Goal: Transaction & Acquisition: Purchase product/service

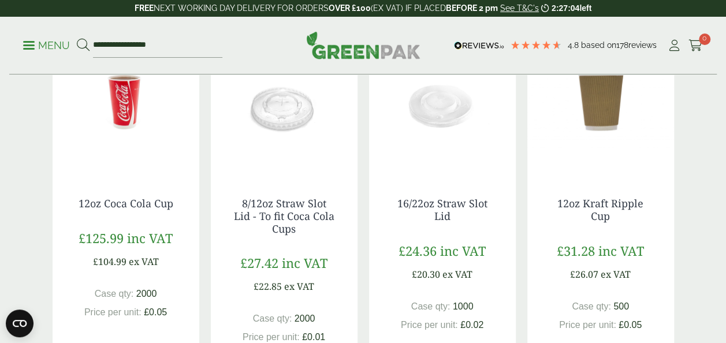
scroll to position [251, 0]
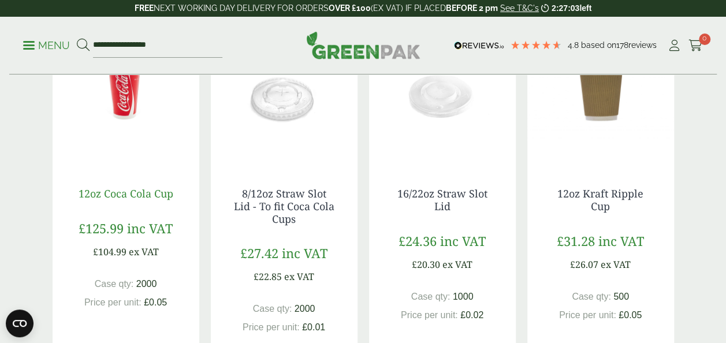
click at [147, 193] on link "12oz Coca Cola Cup" at bounding box center [126, 193] width 95 height 14
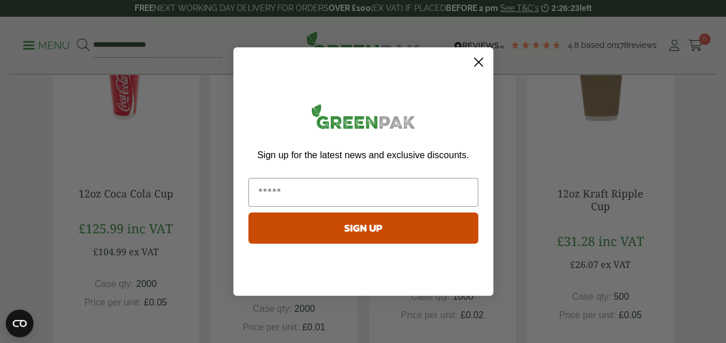
click at [479, 62] on circle "Close dialog" at bounding box center [477, 62] width 19 height 19
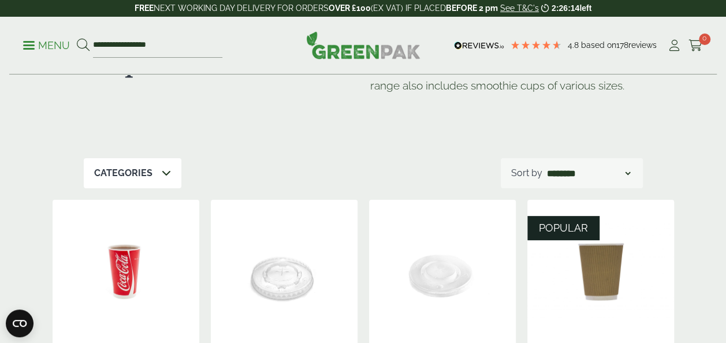
scroll to position [0, 0]
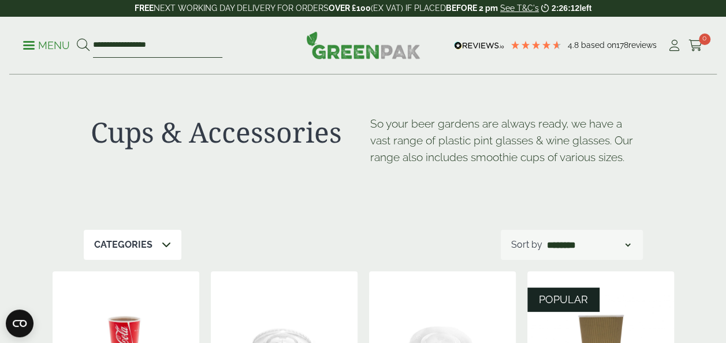
click at [145, 45] on input "**********" at bounding box center [157, 45] width 129 height 24
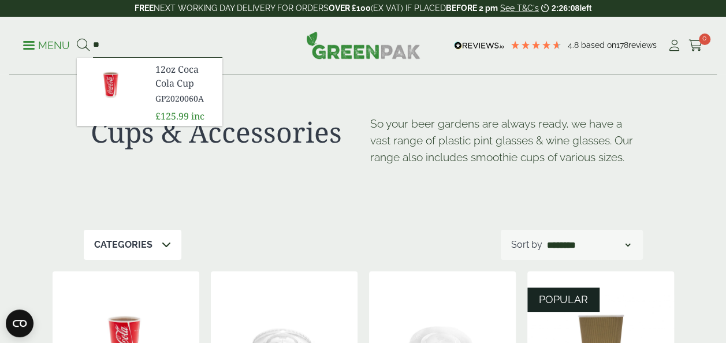
type input "*"
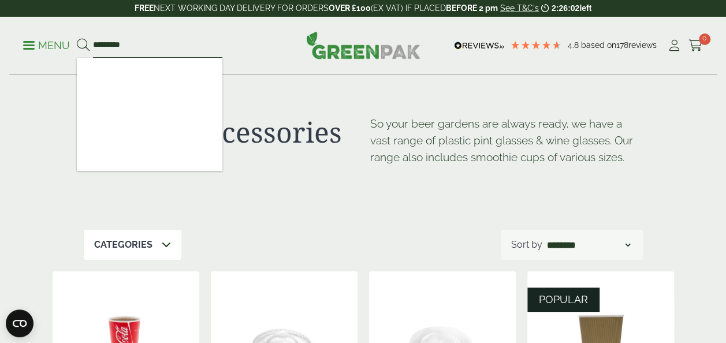
type input "*********"
click at [77, 38] on button at bounding box center [83, 45] width 13 height 15
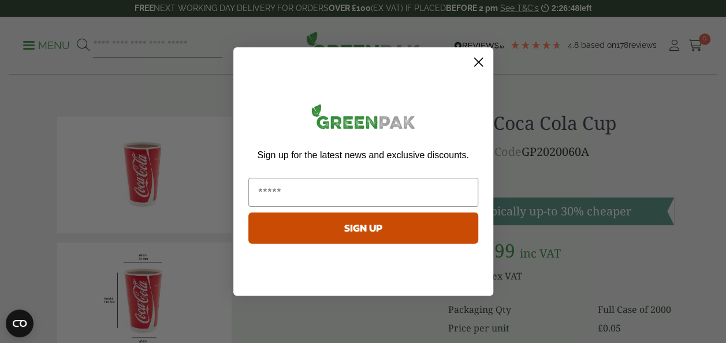
click at [478, 62] on icon "Close dialog" at bounding box center [478, 62] width 8 height 8
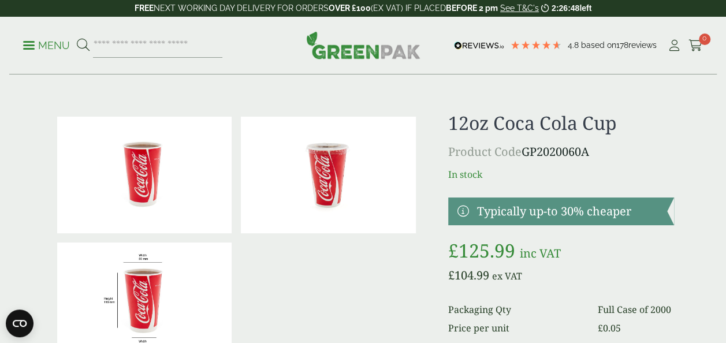
click at [166, 163] on img at bounding box center [144, 175] width 175 height 117
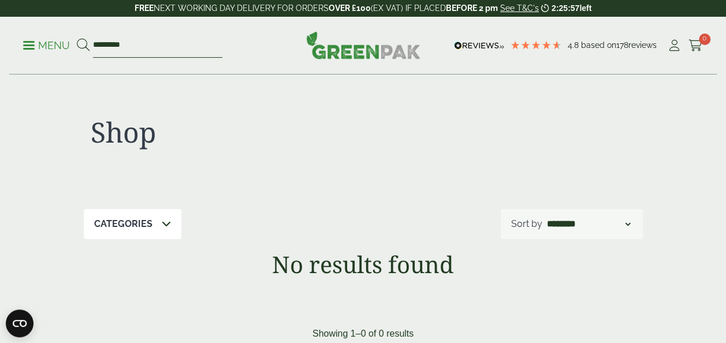
click at [145, 45] on input "*********" at bounding box center [157, 45] width 129 height 24
type input "****"
click at [77, 38] on button at bounding box center [83, 45] width 13 height 15
click at [28, 40] on link "Menu" at bounding box center [46, 45] width 47 height 12
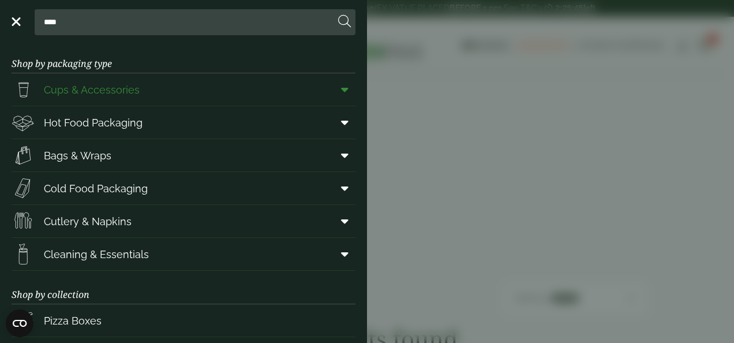
click at [341, 89] on icon at bounding box center [345, 90] width 8 height 12
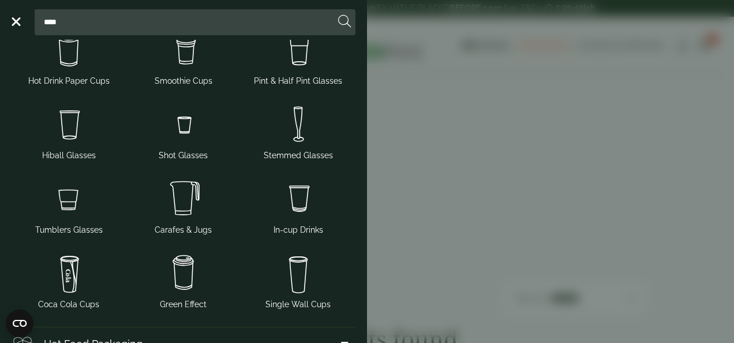
scroll to position [89, 0]
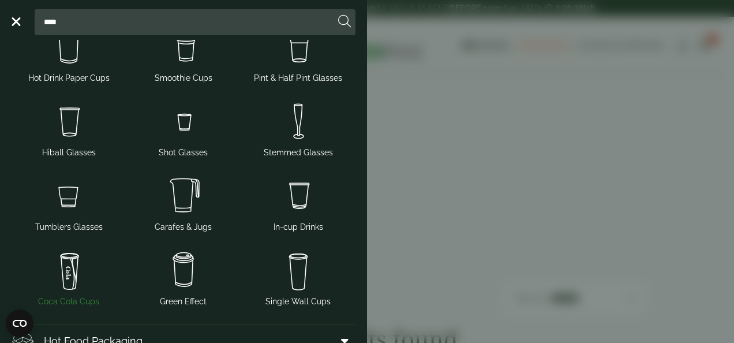
click at [73, 285] on img at bounding box center [69, 270] width 106 height 46
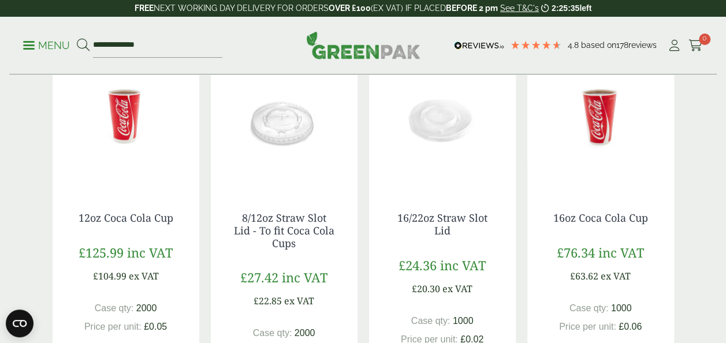
scroll to position [270, 0]
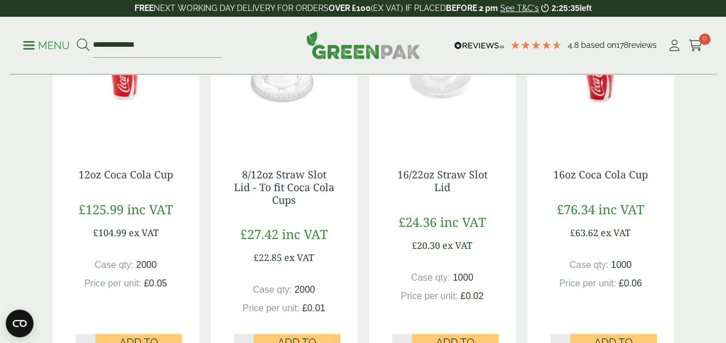
click at [689, 271] on div "Coca Cola Cups This is our collection of Paper Coke Cups. We offer a variety of…" at bounding box center [363, 314] width 726 height 1019
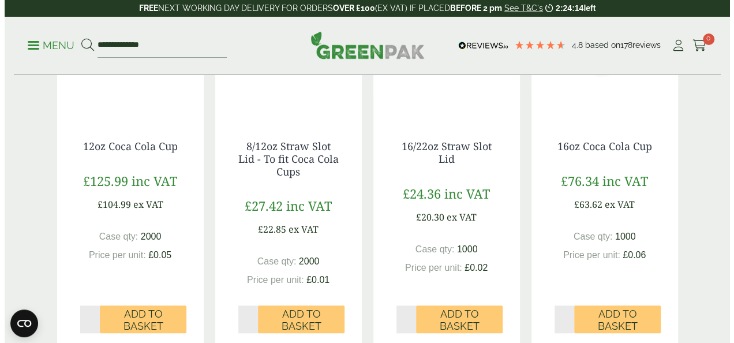
scroll to position [312, 0]
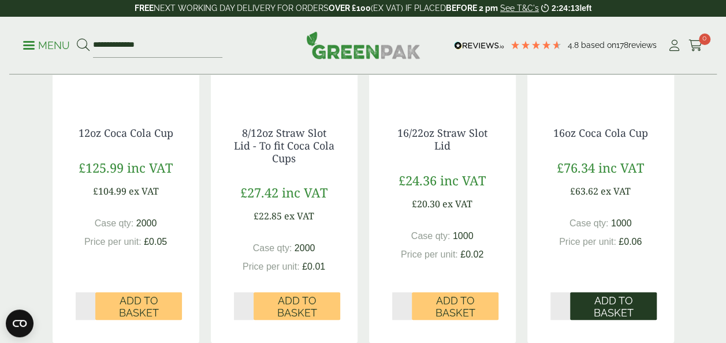
click at [611, 308] on span "Add to Basket" at bounding box center [613, 306] width 70 height 25
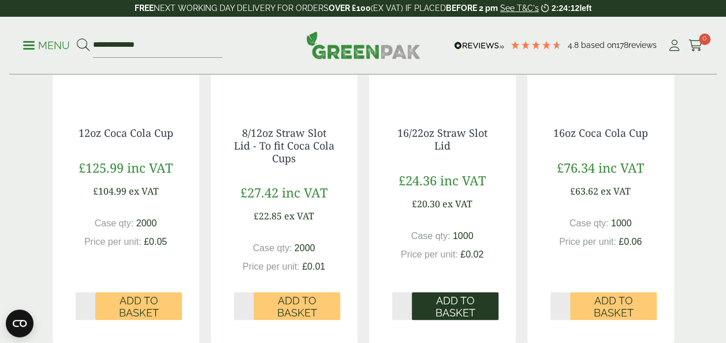
click at [456, 307] on span "Add to Basket" at bounding box center [455, 306] width 70 height 25
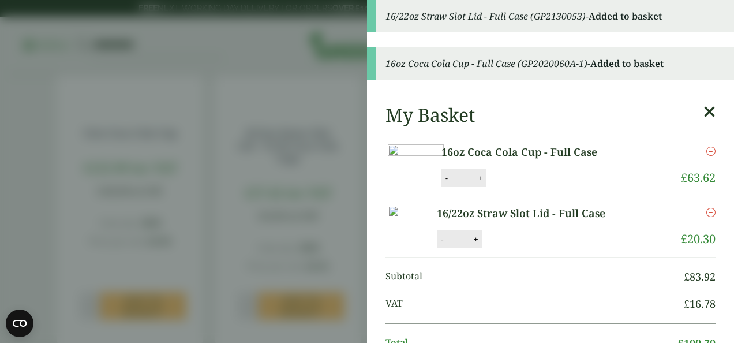
click at [704, 107] on icon at bounding box center [710, 112] width 12 height 16
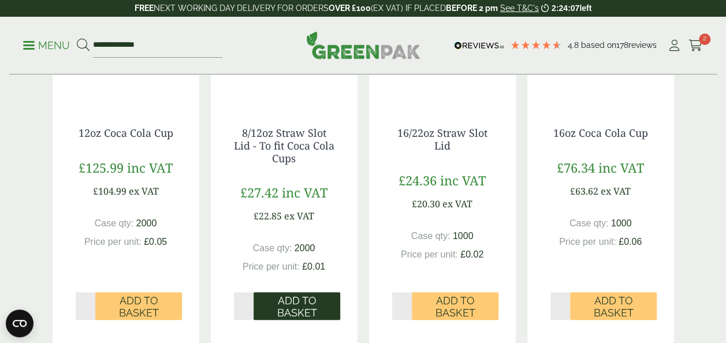
click at [283, 307] on span "Add to Basket" at bounding box center [297, 306] width 70 height 25
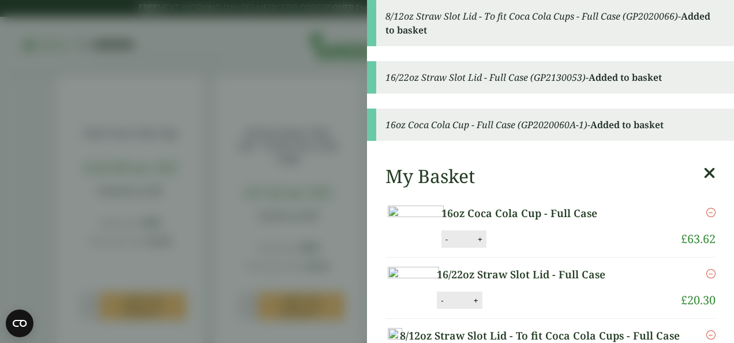
click at [704, 175] on icon at bounding box center [710, 173] width 12 height 16
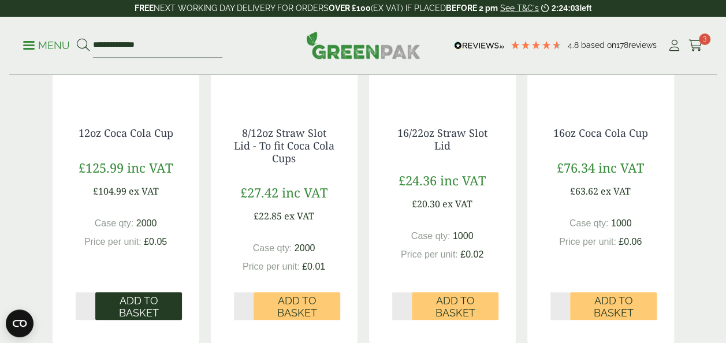
click at [147, 306] on span "Add to Basket" at bounding box center [138, 306] width 70 height 25
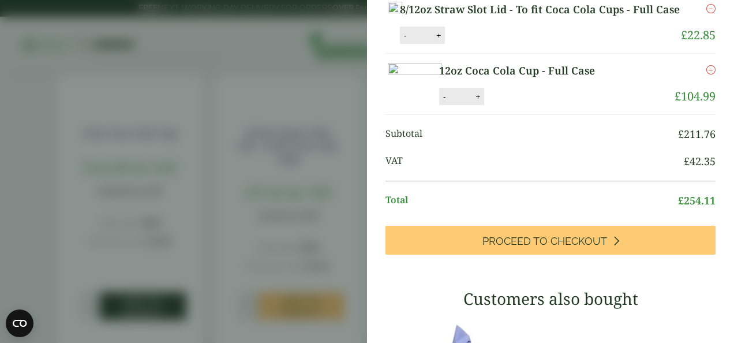
scroll to position [211, 0]
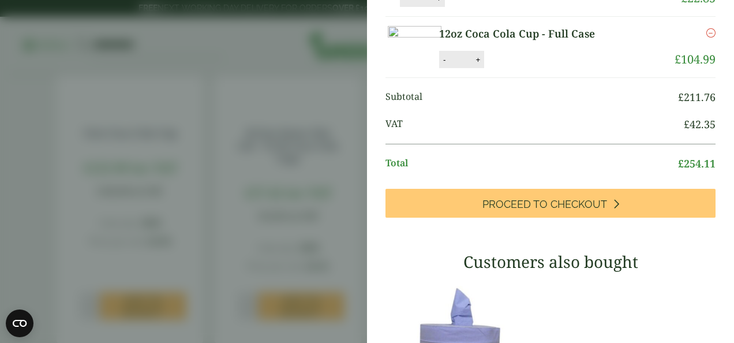
click at [684, 132] on span "£ 42.35" at bounding box center [700, 125] width 32 height 16
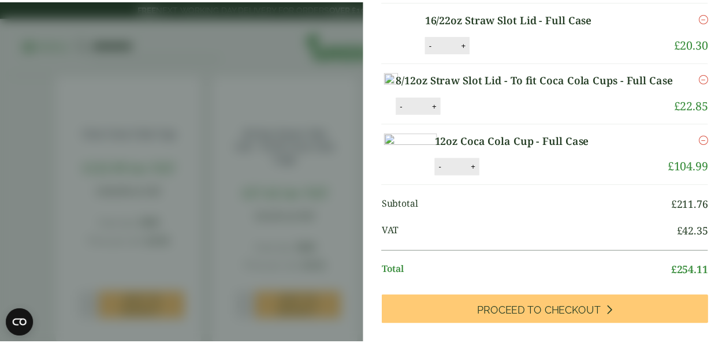
scroll to position [0, 0]
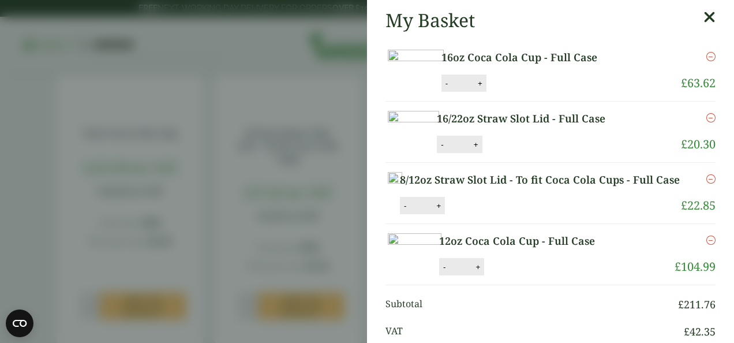
click at [704, 15] on icon at bounding box center [710, 17] width 12 height 16
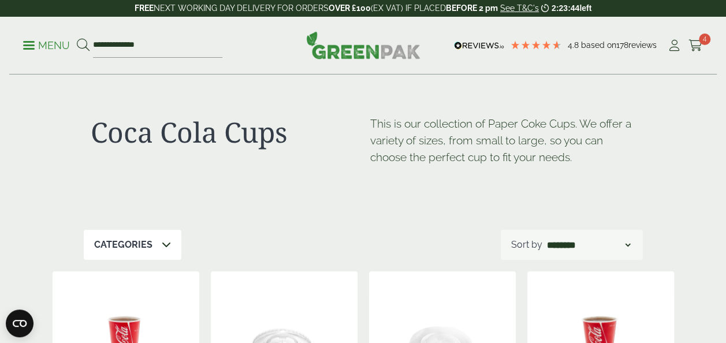
click at [39, 43] on p "Menu" at bounding box center [46, 46] width 47 height 14
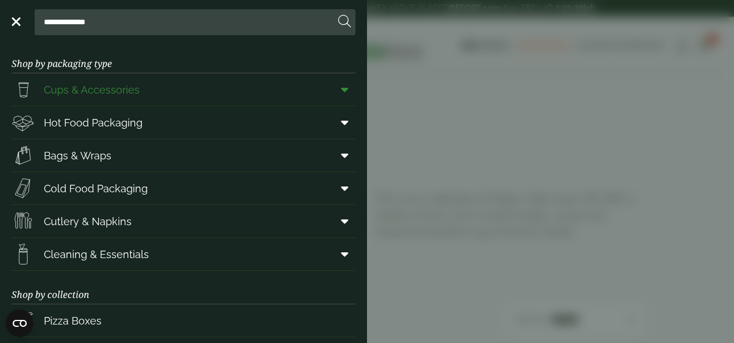
click at [330, 81] on span at bounding box center [343, 90] width 26 height 22
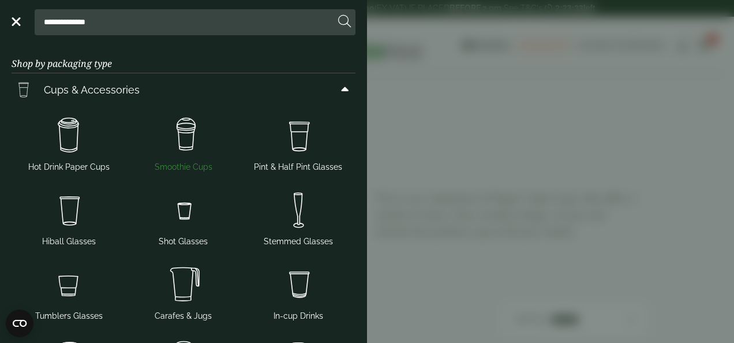
click at [184, 148] on img at bounding box center [184, 136] width 106 height 46
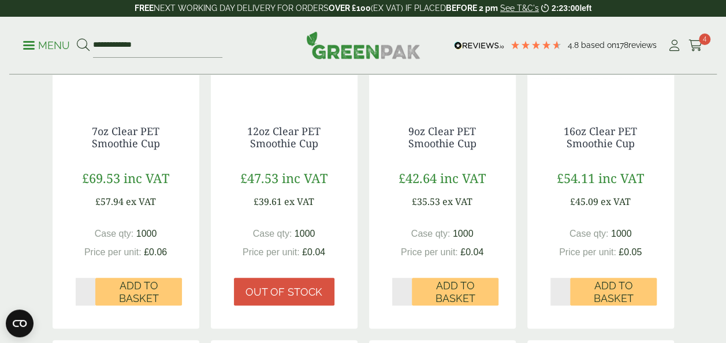
scroll to position [381, 0]
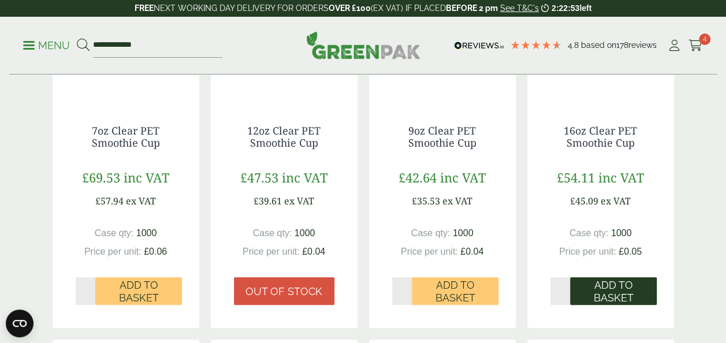
click at [628, 292] on span "Add to Basket" at bounding box center [613, 291] width 70 height 25
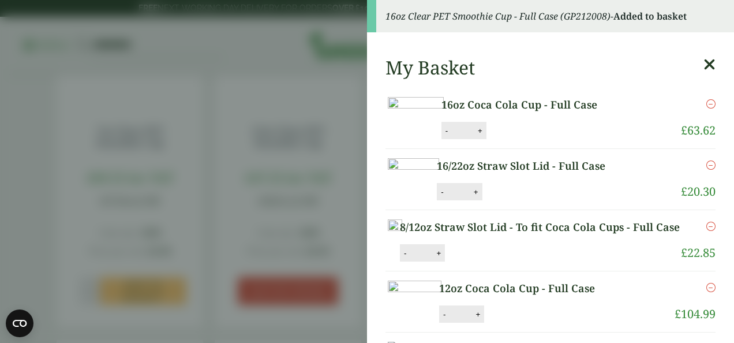
click at [704, 60] on icon at bounding box center [710, 65] width 12 height 16
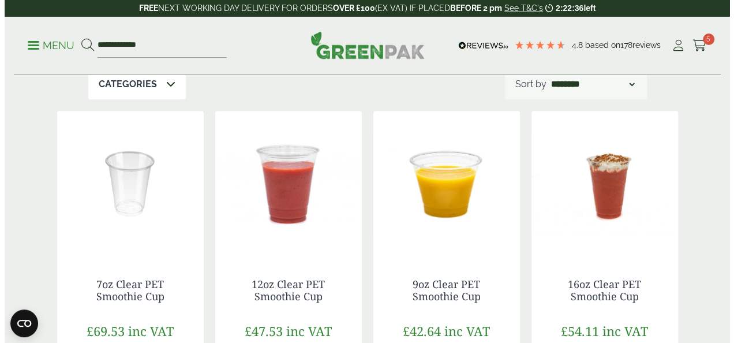
scroll to position [228, 0]
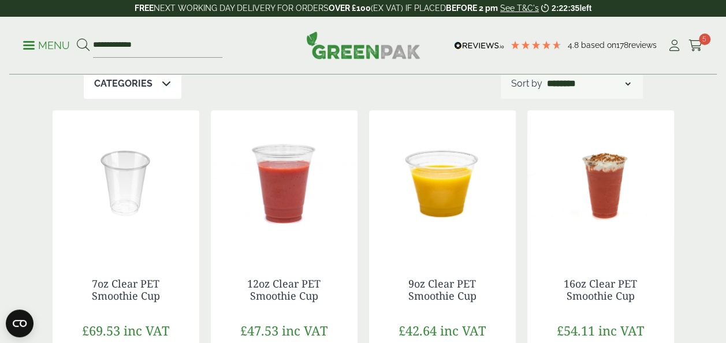
click at [42, 49] on p "Menu" at bounding box center [46, 46] width 47 height 14
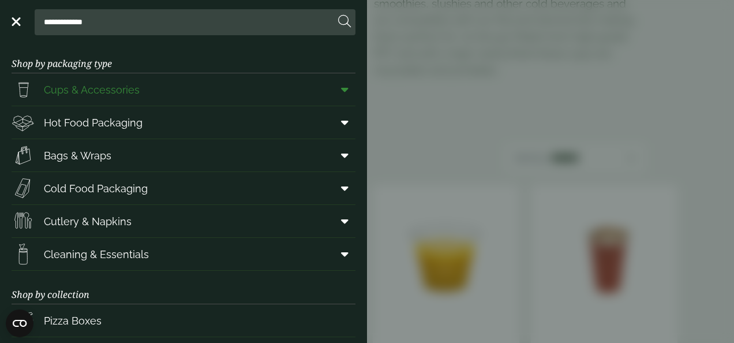
click at [284, 91] on link "Cups & Accessories" at bounding box center [184, 89] width 344 height 32
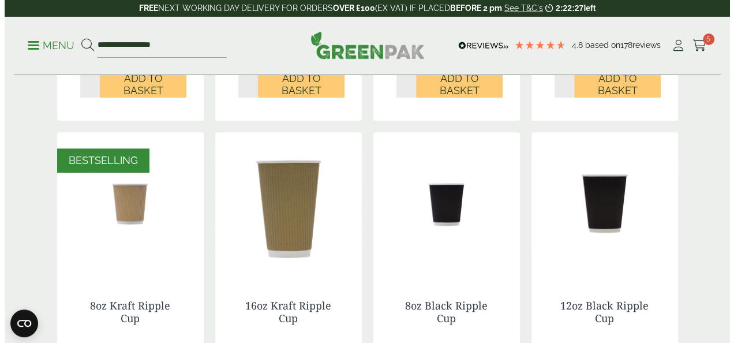
scroll to position [447, 0]
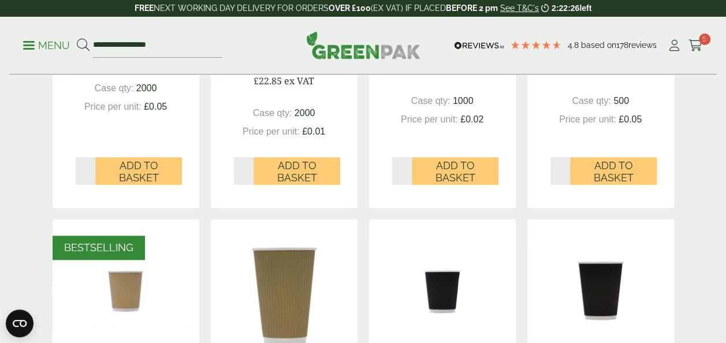
click at [36, 44] on p "Menu" at bounding box center [46, 46] width 47 height 14
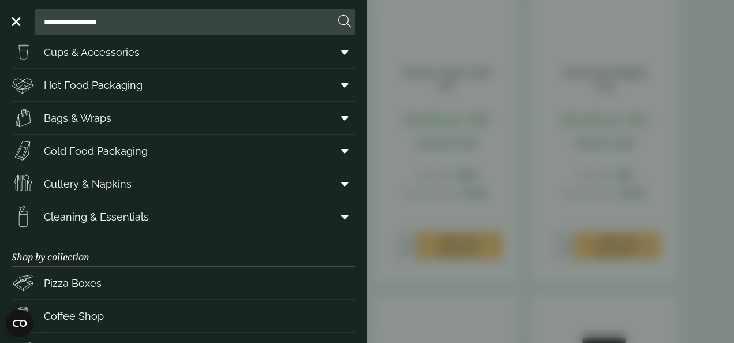
scroll to position [0, 0]
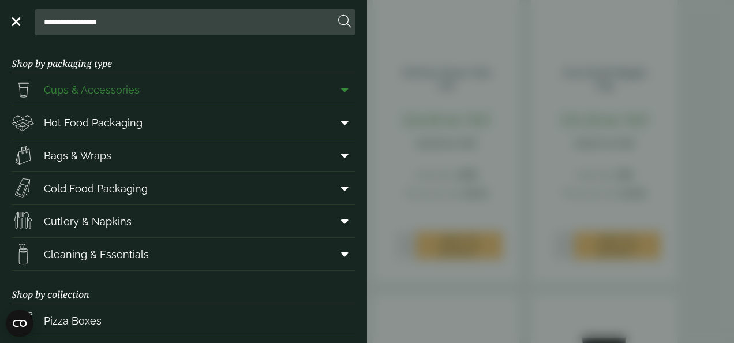
click at [341, 87] on icon at bounding box center [345, 90] width 8 height 12
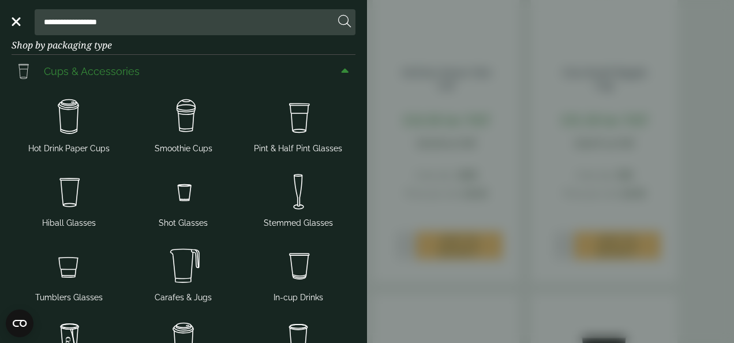
scroll to position [20, 0]
